Goal: Find specific page/section: Find specific page/section

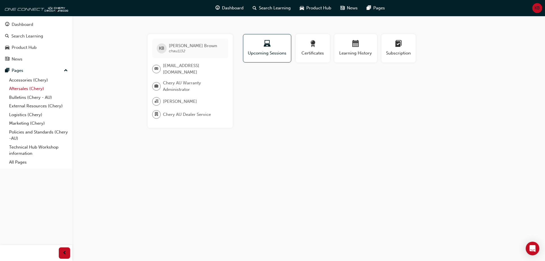
click at [37, 88] on link "Aftersales (Chery)" at bounding box center [38, 88] width 63 height 9
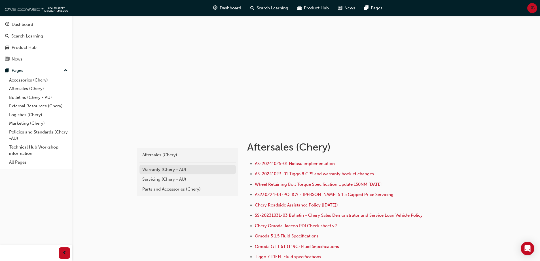
click at [172, 169] on div "Warranty (Chery - AU)" at bounding box center [187, 169] width 91 height 7
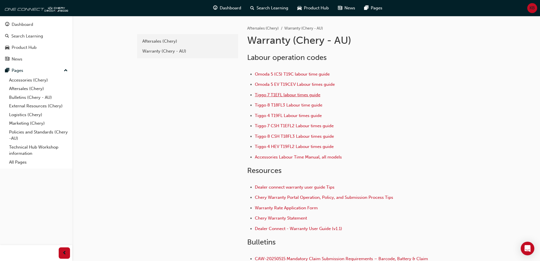
click at [308, 94] on span "Tiggo 7 T1EFL labour times guide" at bounding box center [288, 94] width 66 height 5
